Goal: Unclear

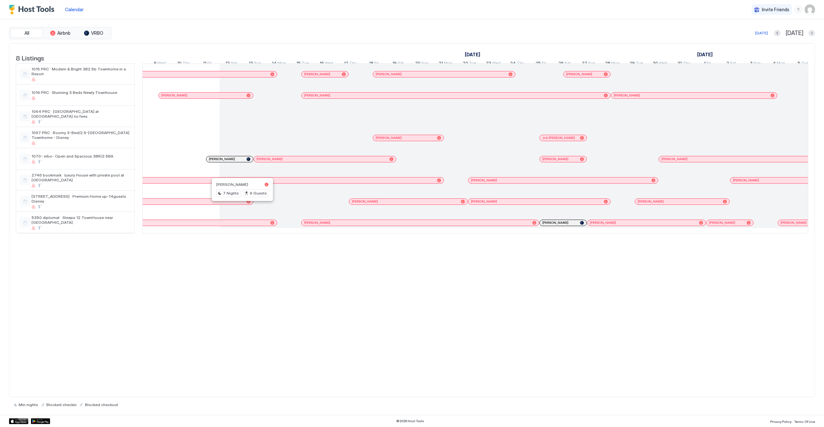
click at [240, 204] on div at bounding box center [240, 201] width 5 height 5
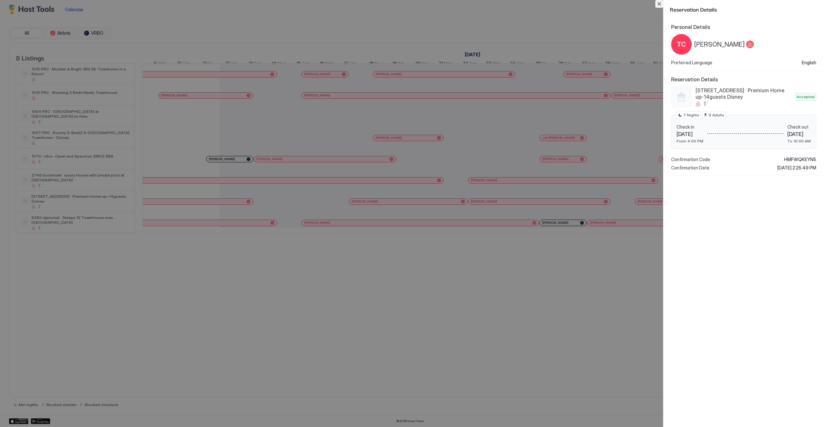
drag, startPoint x: 659, startPoint y: 5, endPoint x: 656, endPoint y: 7, distance: 3.7
click at [659, 5] on button "Close" at bounding box center [659, 4] width 8 height 8
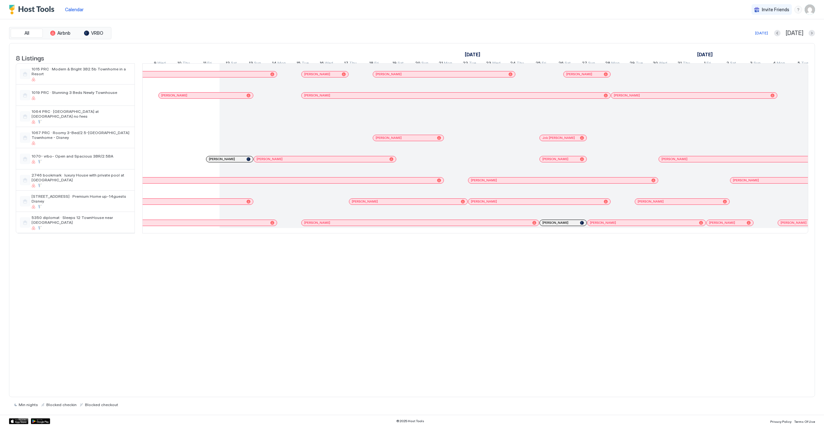
scroll to position [0, 438]
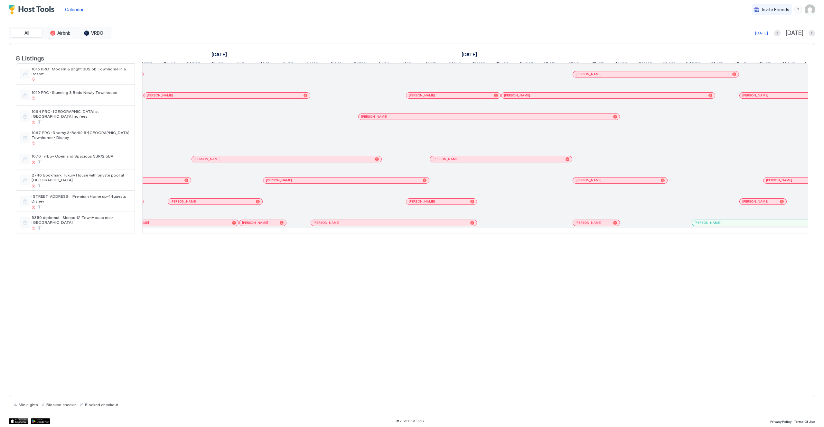
click at [447, 204] on div at bounding box center [447, 201] width 5 height 5
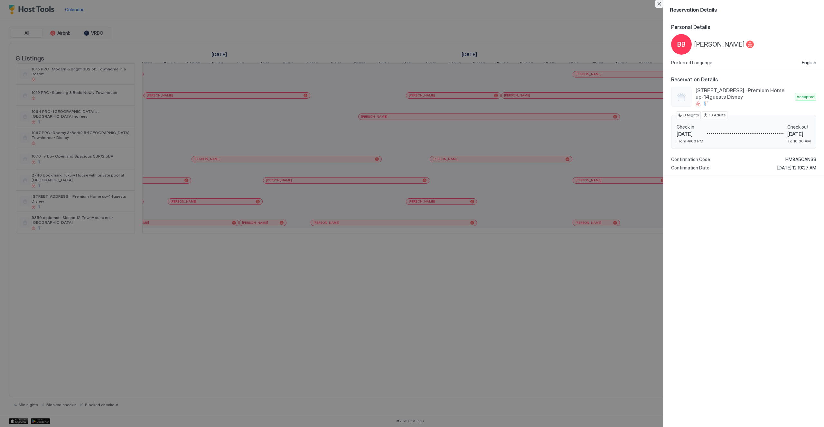
click at [657, 5] on button "Close" at bounding box center [659, 4] width 8 height 8
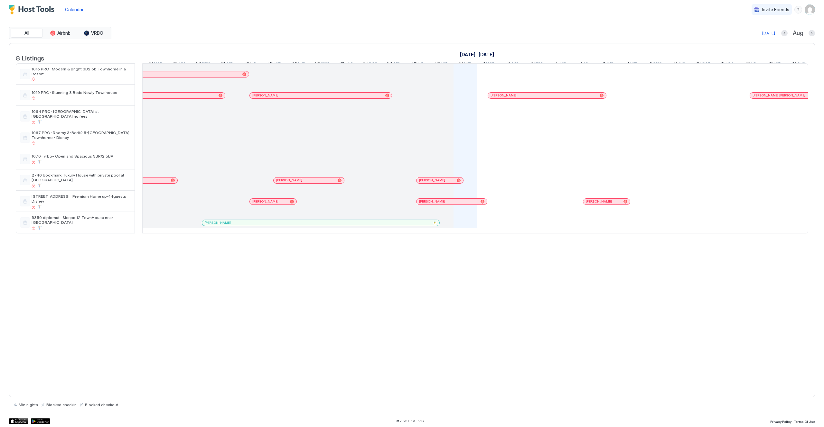
scroll to position [0, 927]
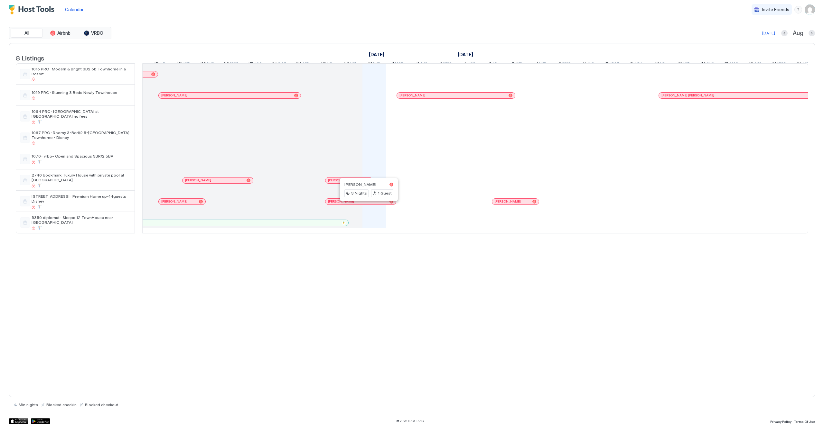
click at [372, 204] on div at bounding box center [372, 201] width 5 height 5
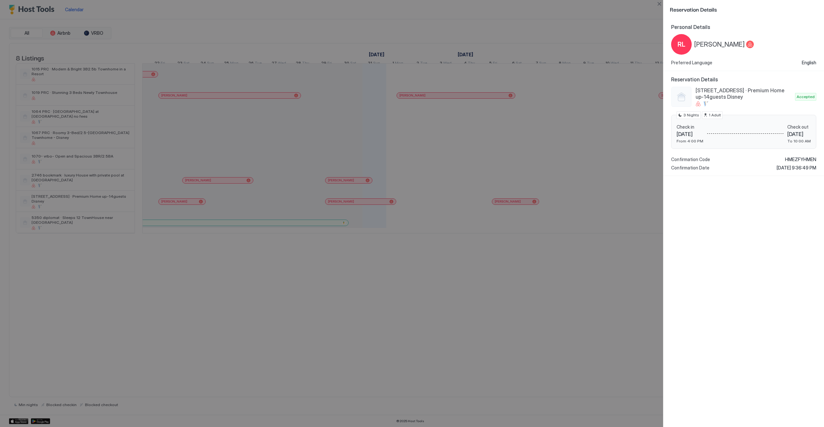
click at [381, 289] on div at bounding box center [412, 213] width 824 height 427
drag, startPoint x: 658, startPoint y: 6, endPoint x: 484, endPoint y: 195, distance: 256.9
click at [657, 6] on button "Close" at bounding box center [659, 4] width 8 height 8
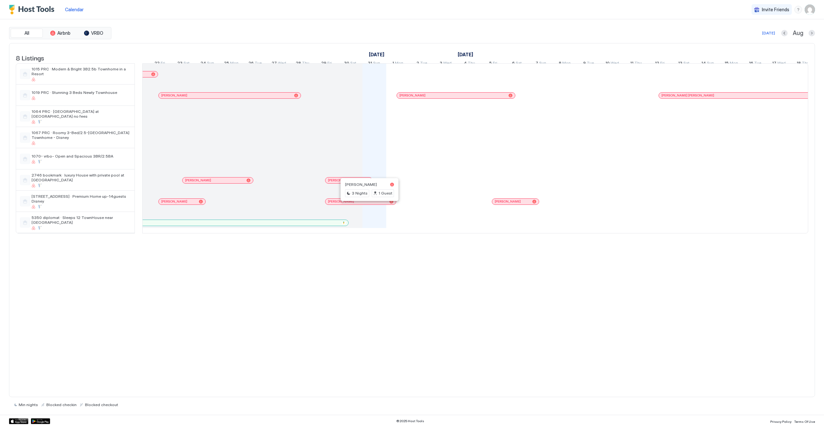
click at [374, 204] on div at bounding box center [374, 201] width 5 height 5
